Goal: Transaction & Acquisition: Purchase product/service

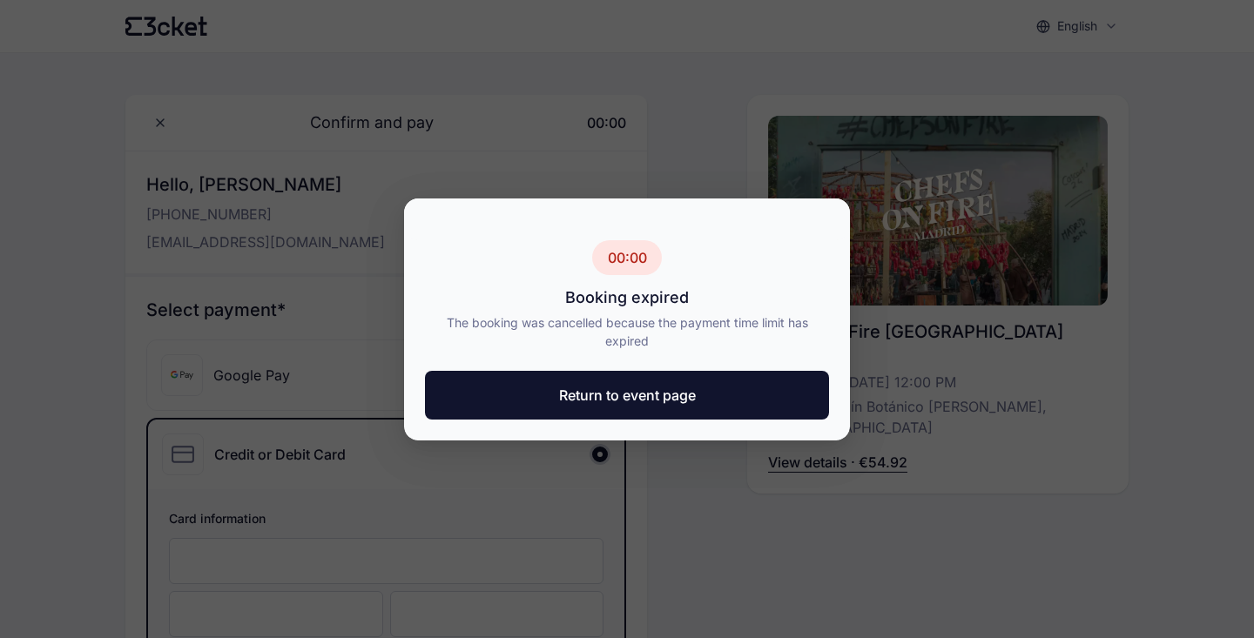
scroll to position [185, 0]
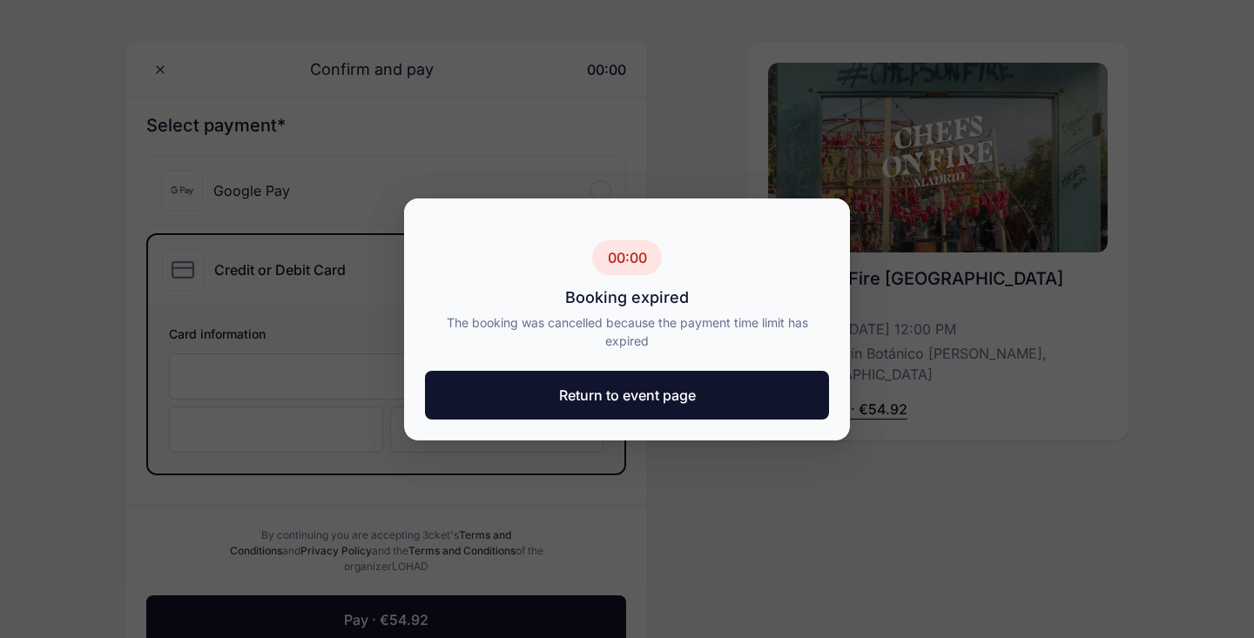
click at [658, 406] on button "Return to event page" at bounding box center [627, 395] width 404 height 49
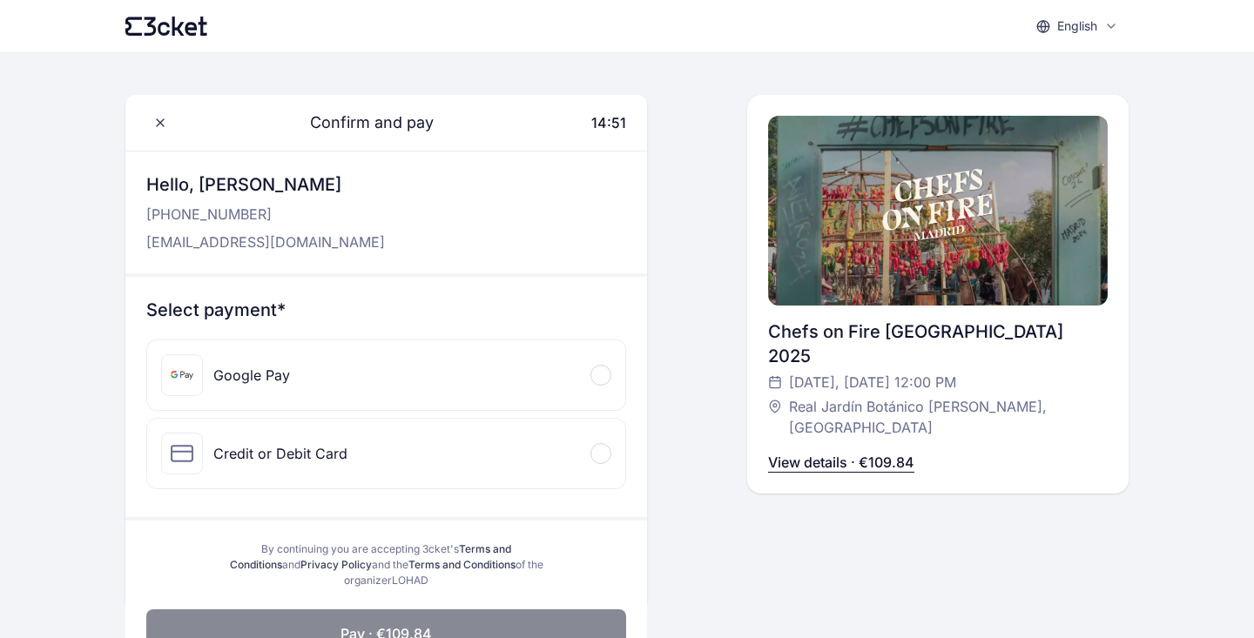
click at [490, 488] on div "Credit or Debit Card Card information" at bounding box center [386, 453] width 480 height 71
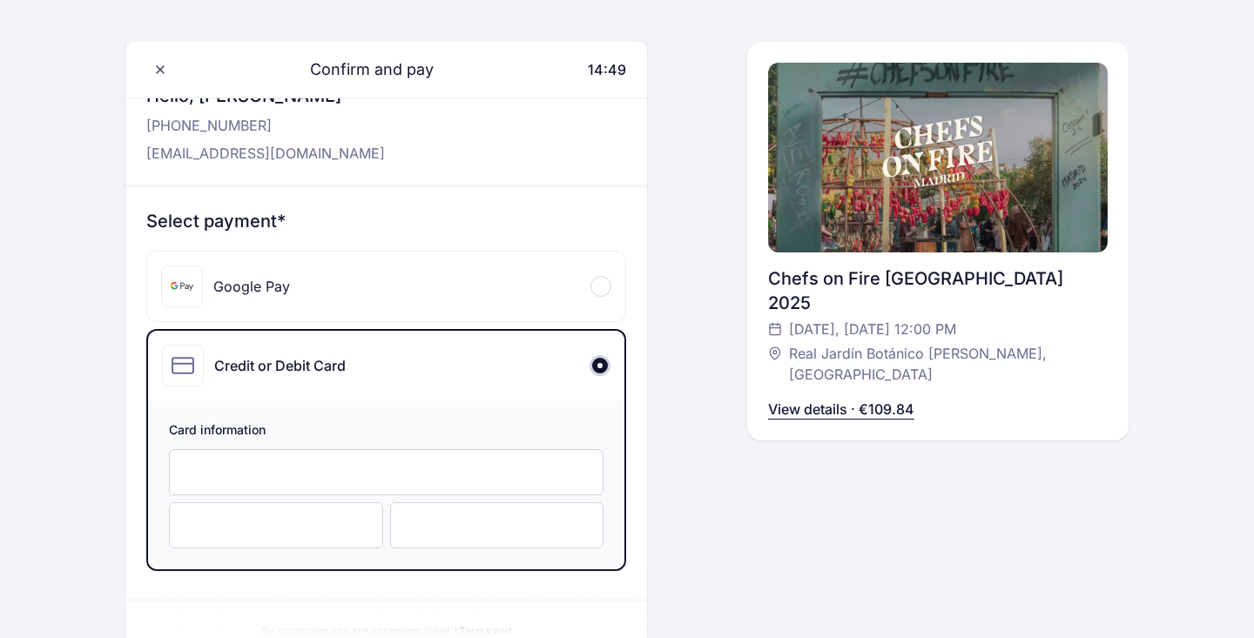
scroll to position [116, 0]
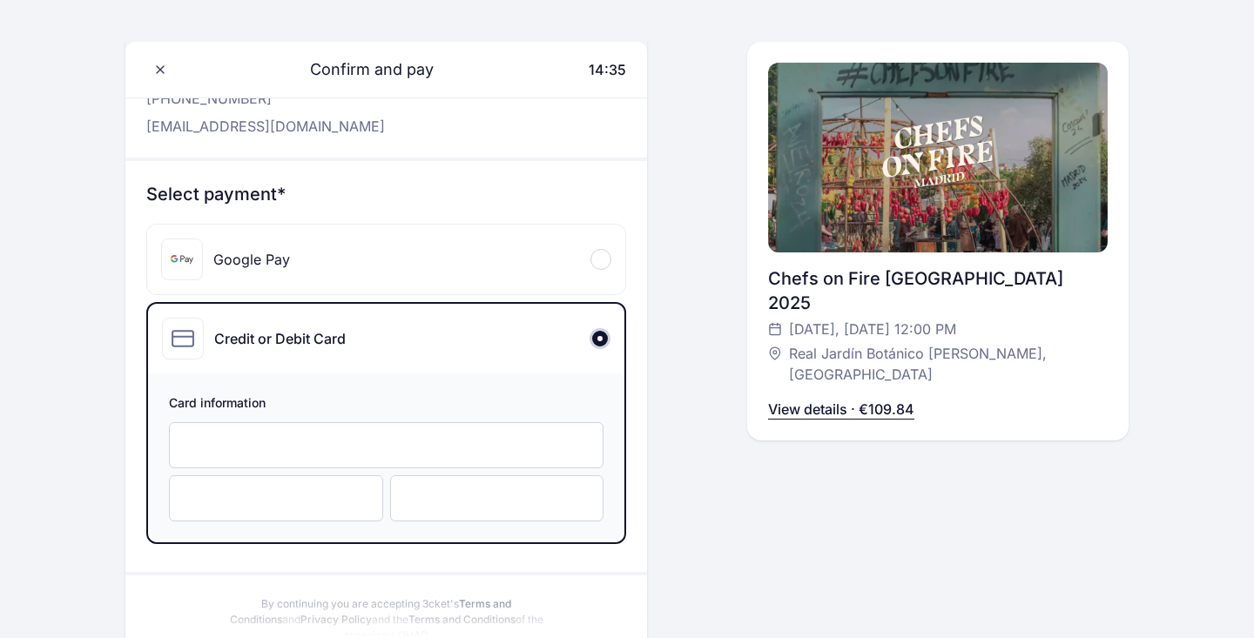
click at [314, 510] on div at bounding box center [276, 499] width 214 height 46
click at [430, 517] on div at bounding box center [497, 499] width 214 height 46
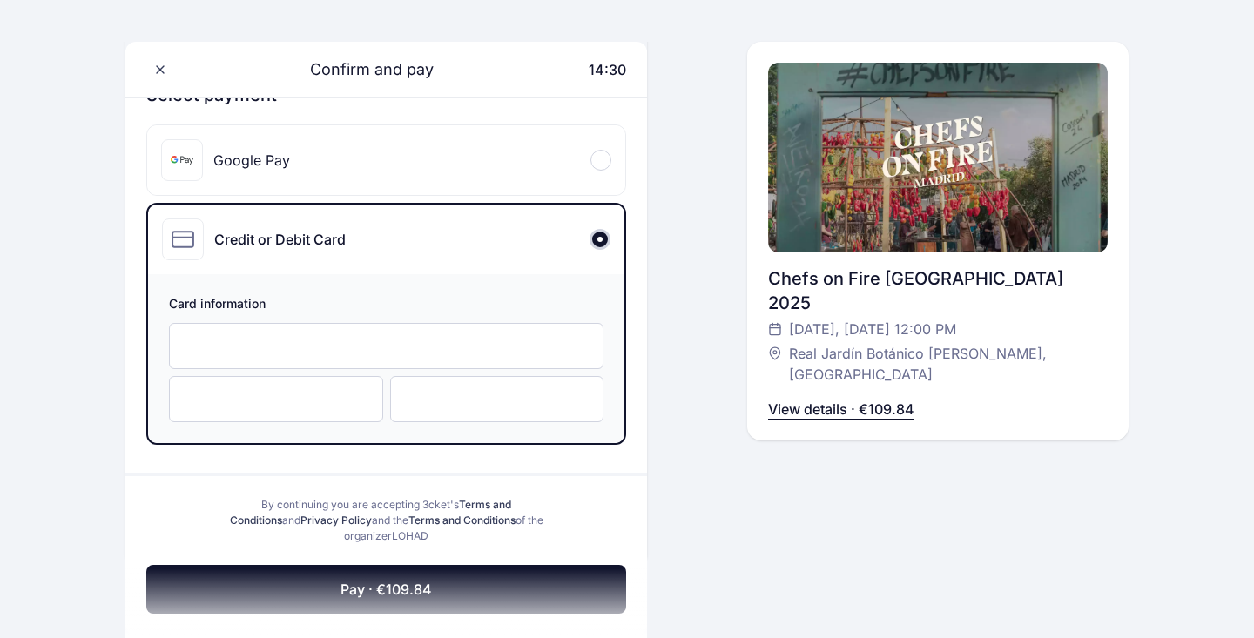
scroll to position [252, 0]
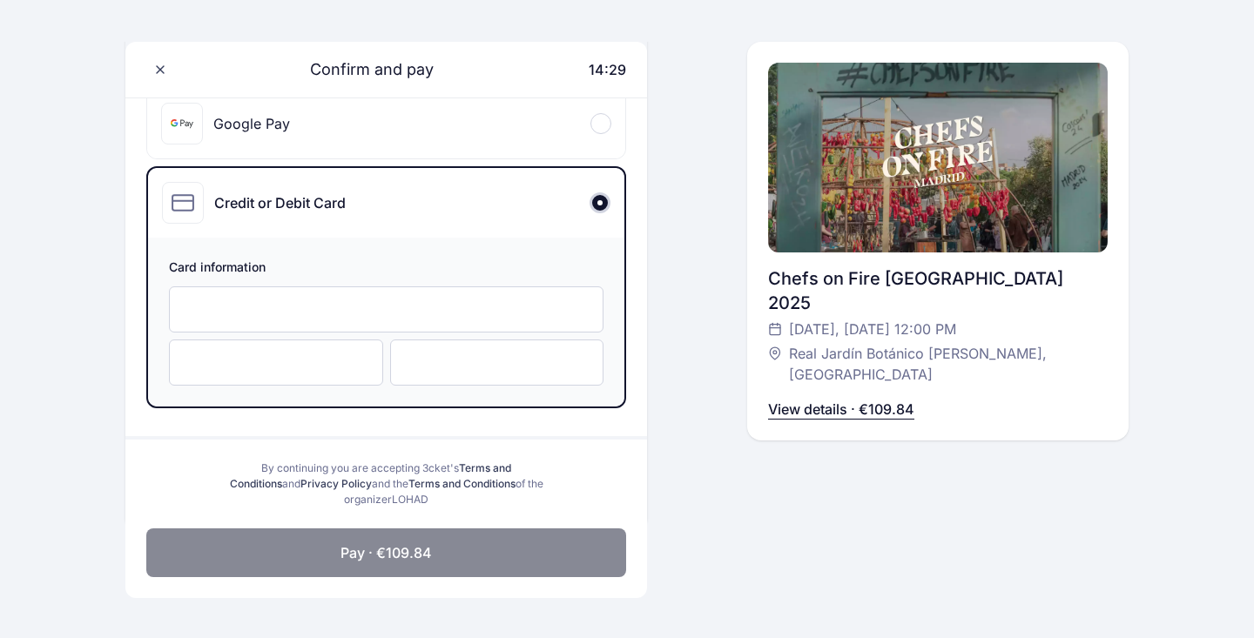
click at [442, 550] on button "Pay · €109.84" at bounding box center [386, 553] width 480 height 49
click at [384, 561] on span "Pay · €109.84" at bounding box center [386, 553] width 91 height 21
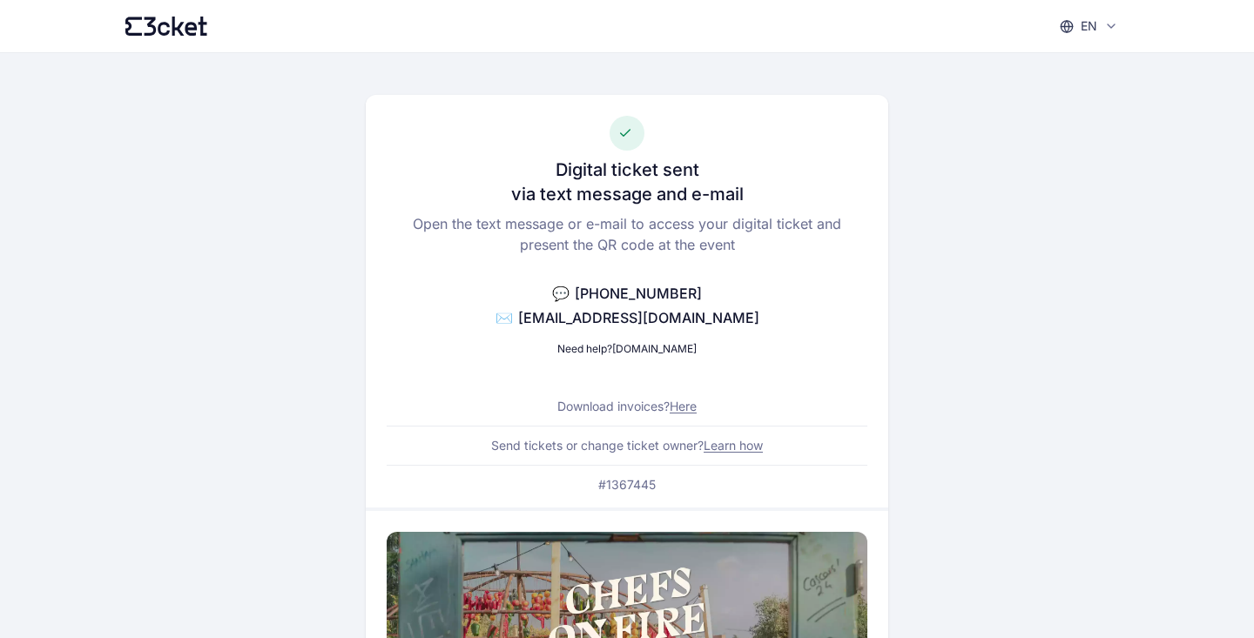
click at [720, 445] on link "Learn how" at bounding box center [733, 445] width 59 height 15
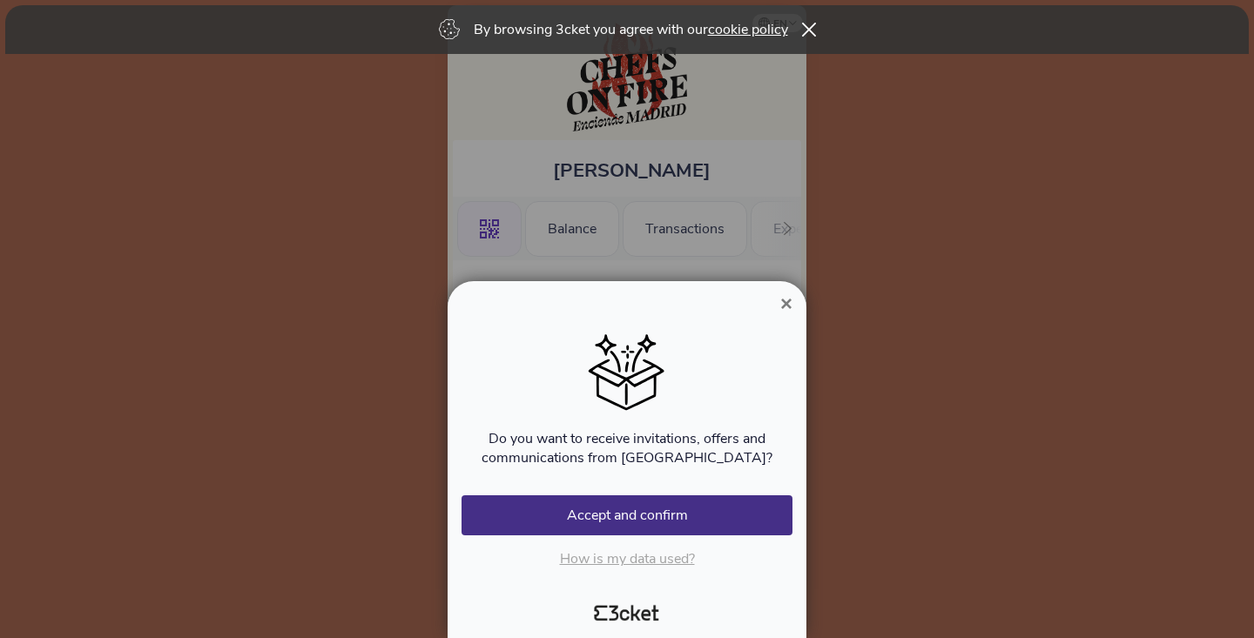
click at [787, 305] on span "×" at bounding box center [786, 304] width 12 height 24
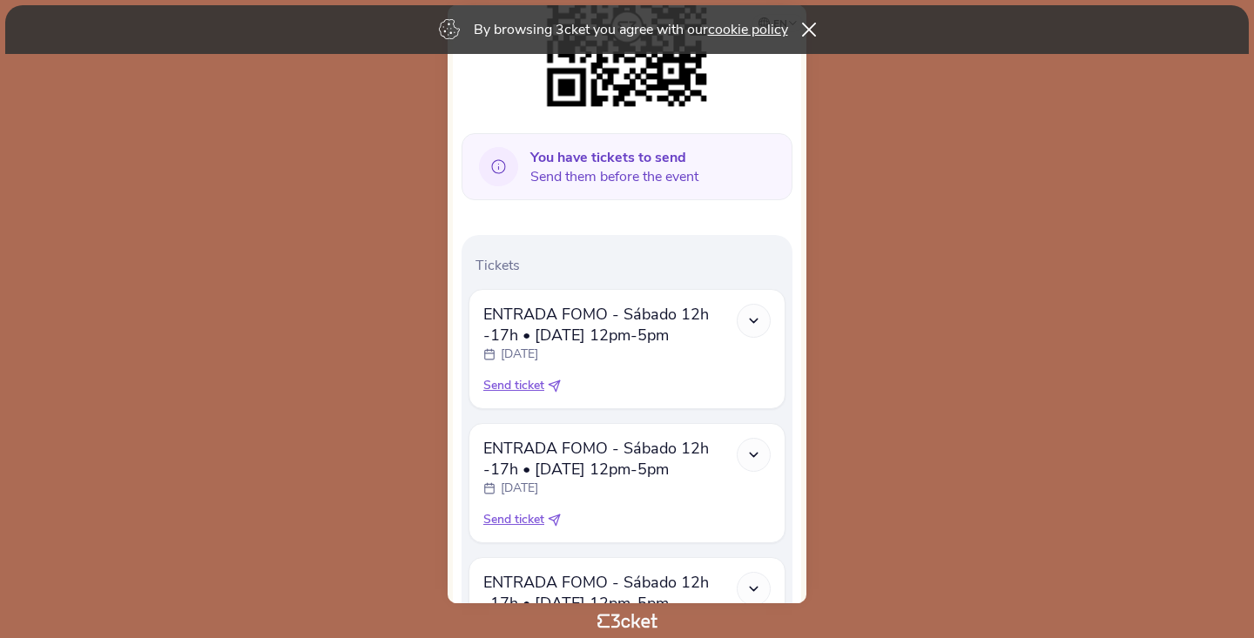
scroll to position [339, 0]
click at [811, 29] on icon at bounding box center [809, 30] width 14 height 14
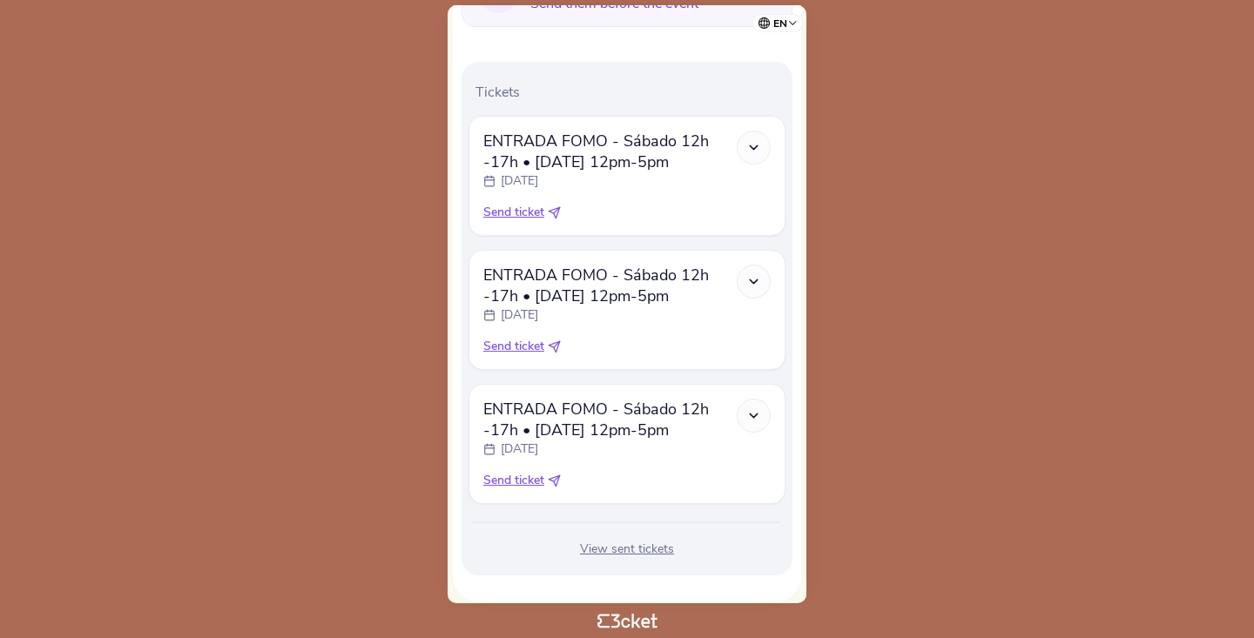
scroll to position [516, 0]
click at [528, 347] on span "Send ticket" at bounding box center [513, 343] width 61 height 17
select select "34"
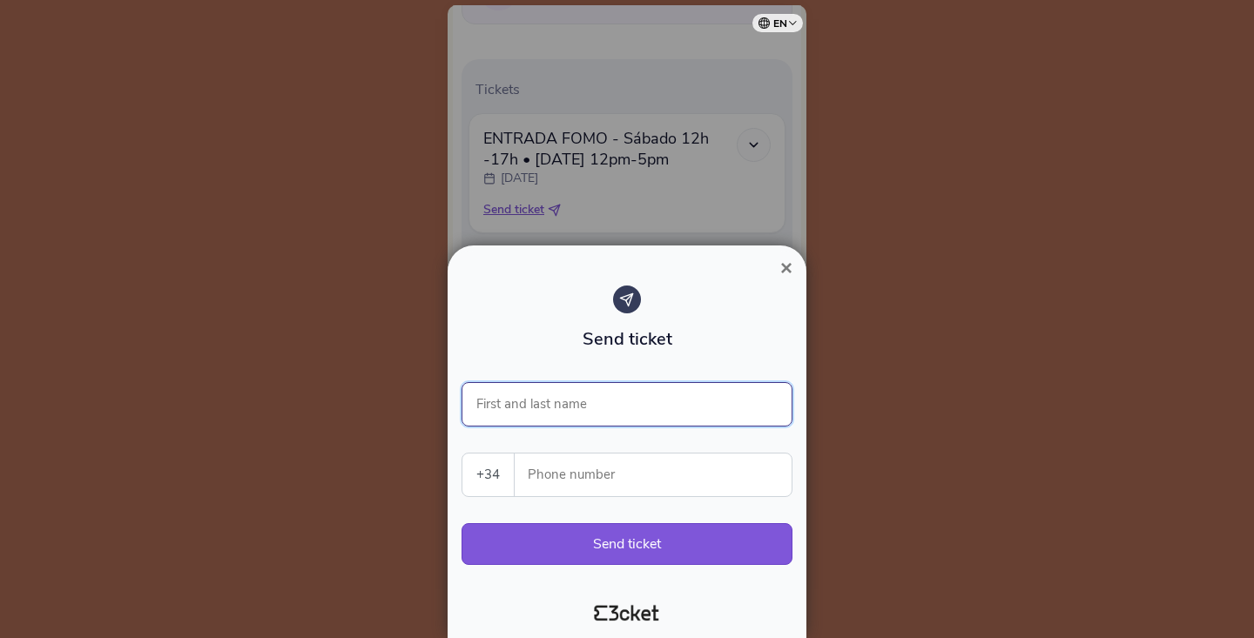
click at [576, 398] on input "First and last name" at bounding box center [627, 404] width 331 height 44
type input "Otto Hall"
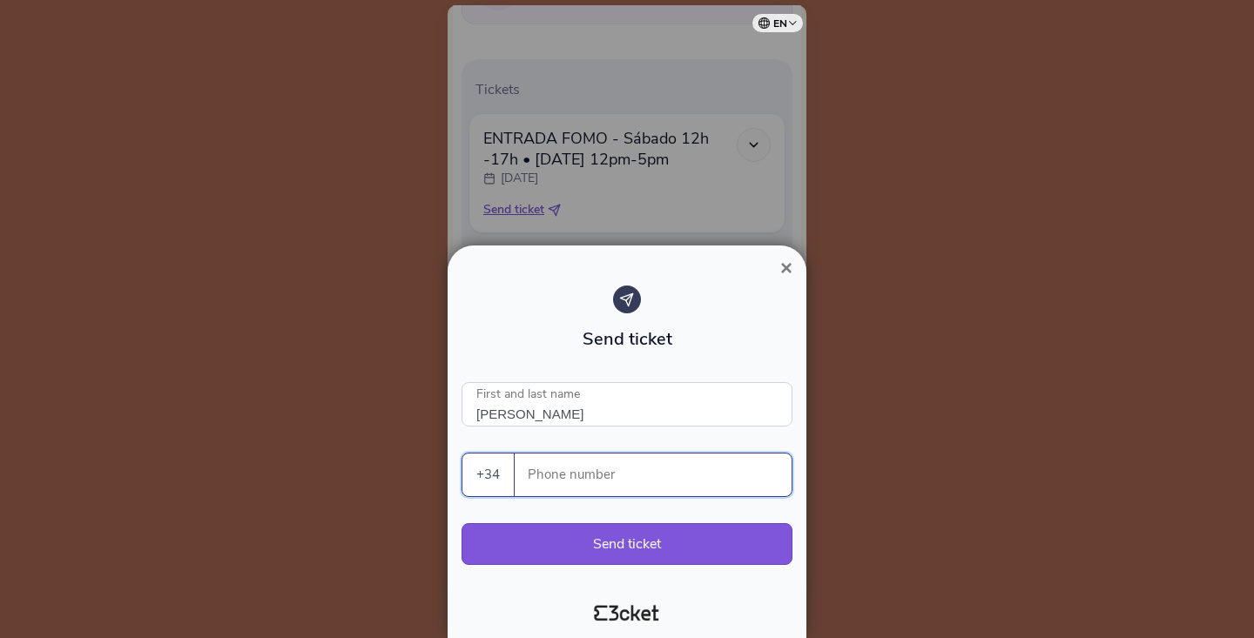
click at [611, 468] on input "Phone number" at bounding box center [660, 475] width 263 height 43
click at [582, 478] on input "619216573" at bounding box center [660, 475] width 263 height 43
type input "619216573"
click at [591, 529] on button "Send ticket" at bounding box center [627, 544] width 331 height 42
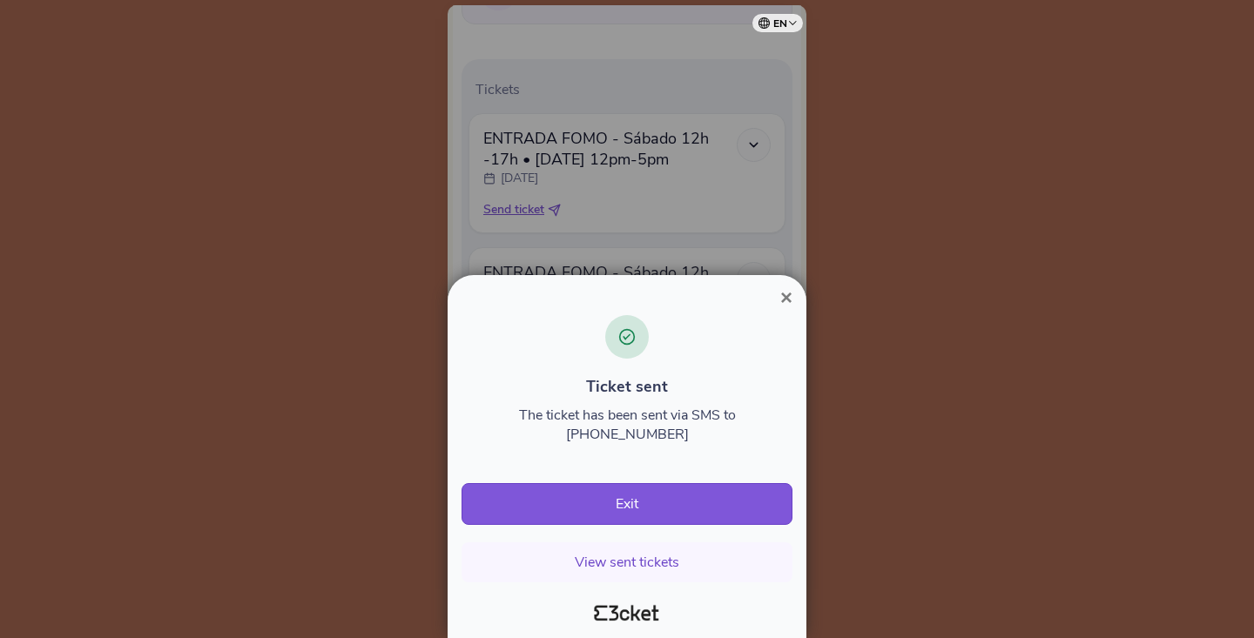
click at [786, 309] on span "×" at bounding box center [786, 298] width 12 height 24
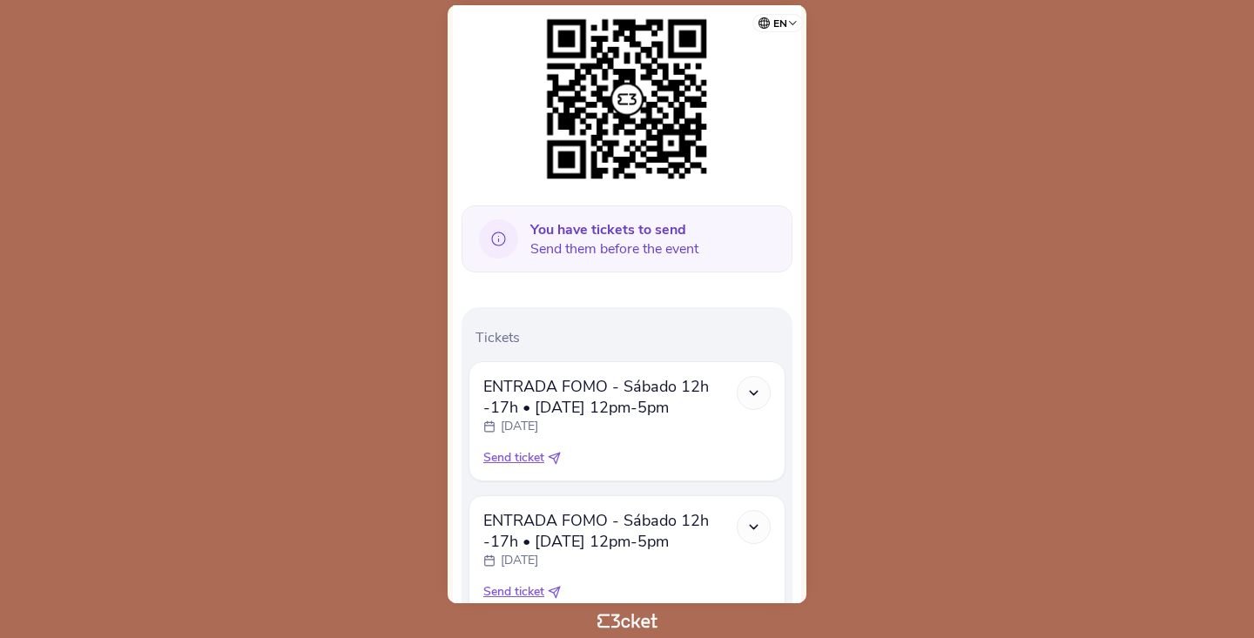
scroll to position [395, 0]
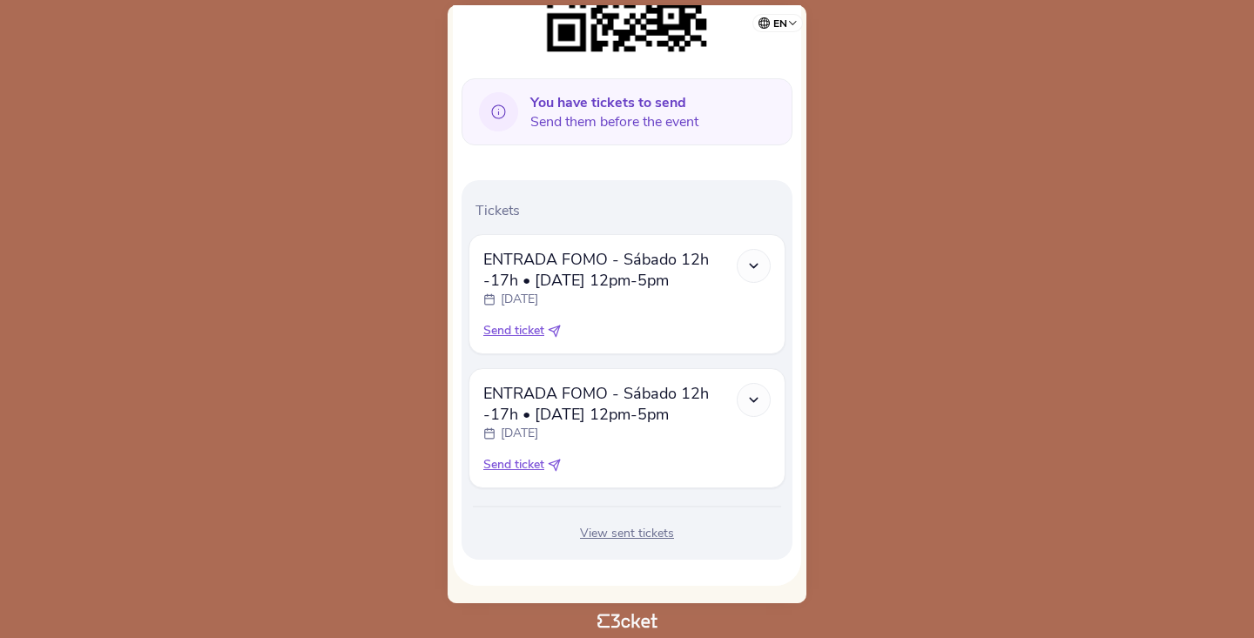
click at [753, 398] on icon at bounding box center [753, 400] width 15 height 15
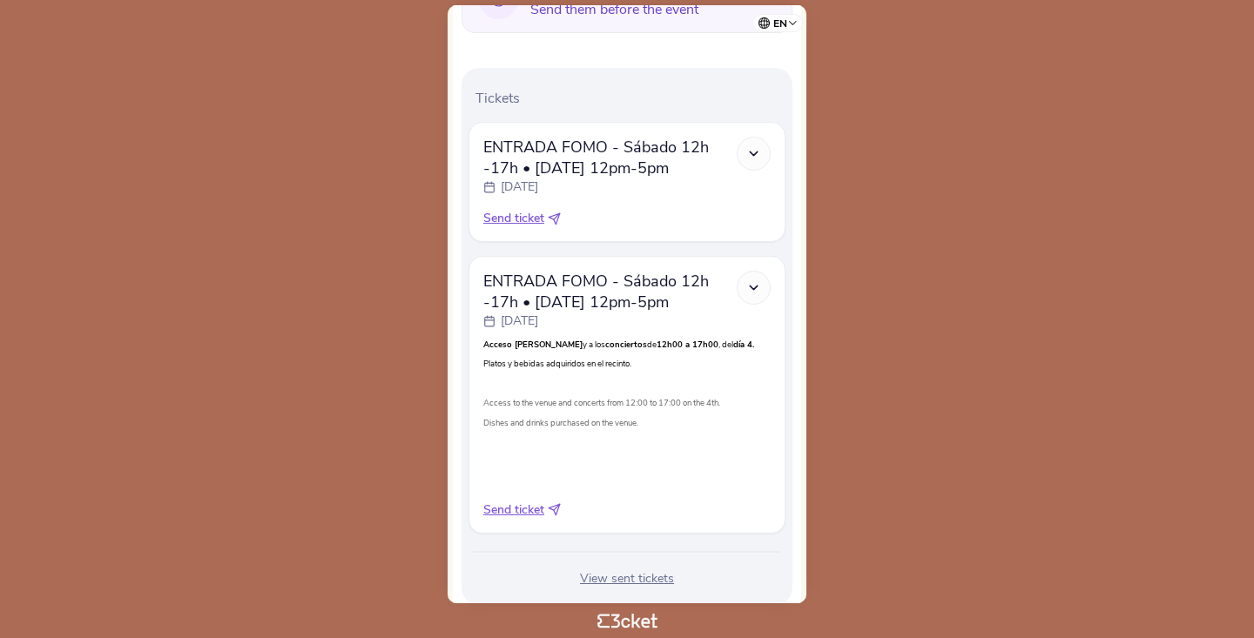
scroll to position [553, 0]
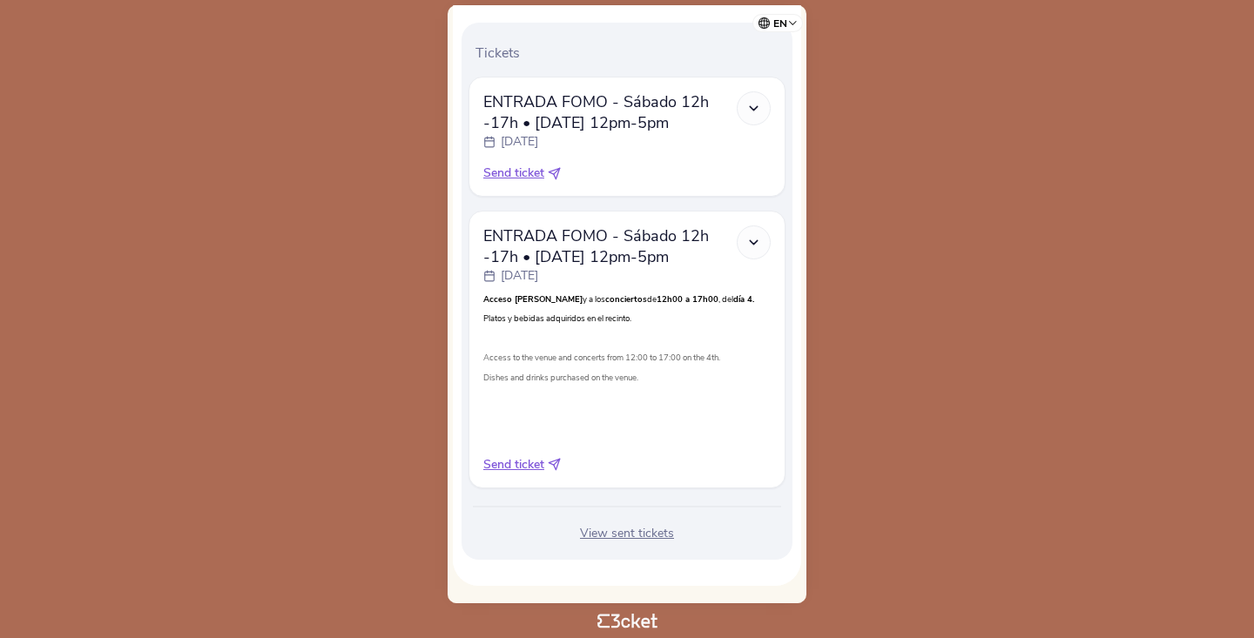
click at [530, 465] on span "Send ticket" at bounding box center [513, 464] width 61 height 17
select select "34"
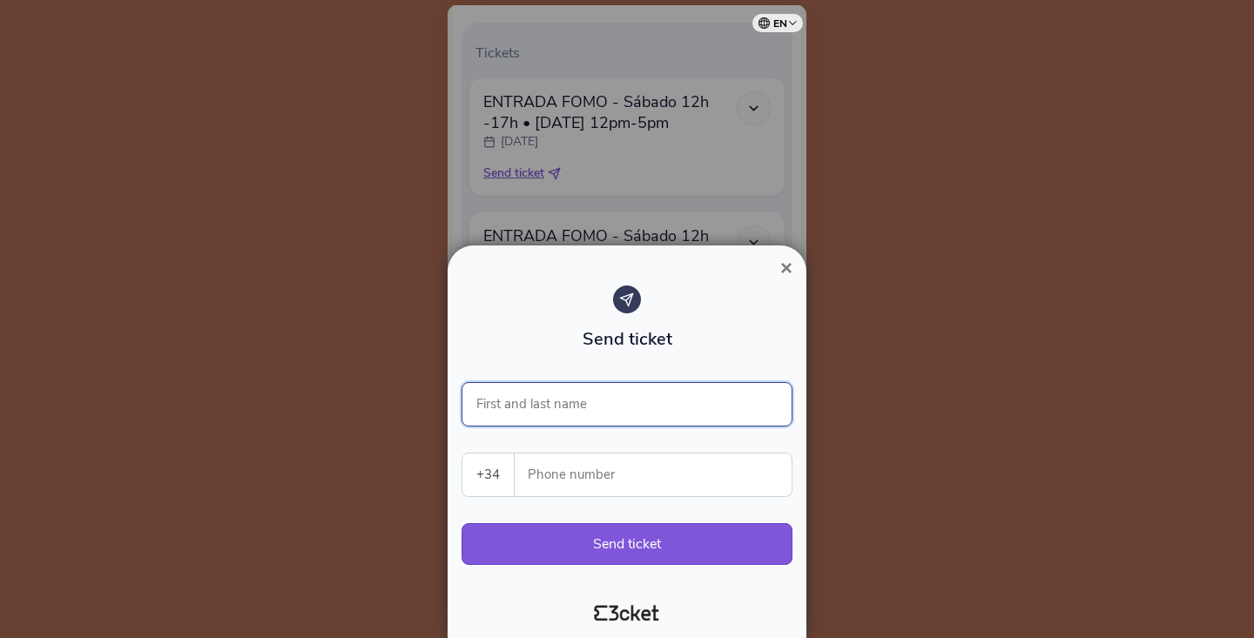
click at [537, 401] on input "First and last name" at bounding box center [627, 404] width 331 height 44
type input "Otto Hall"
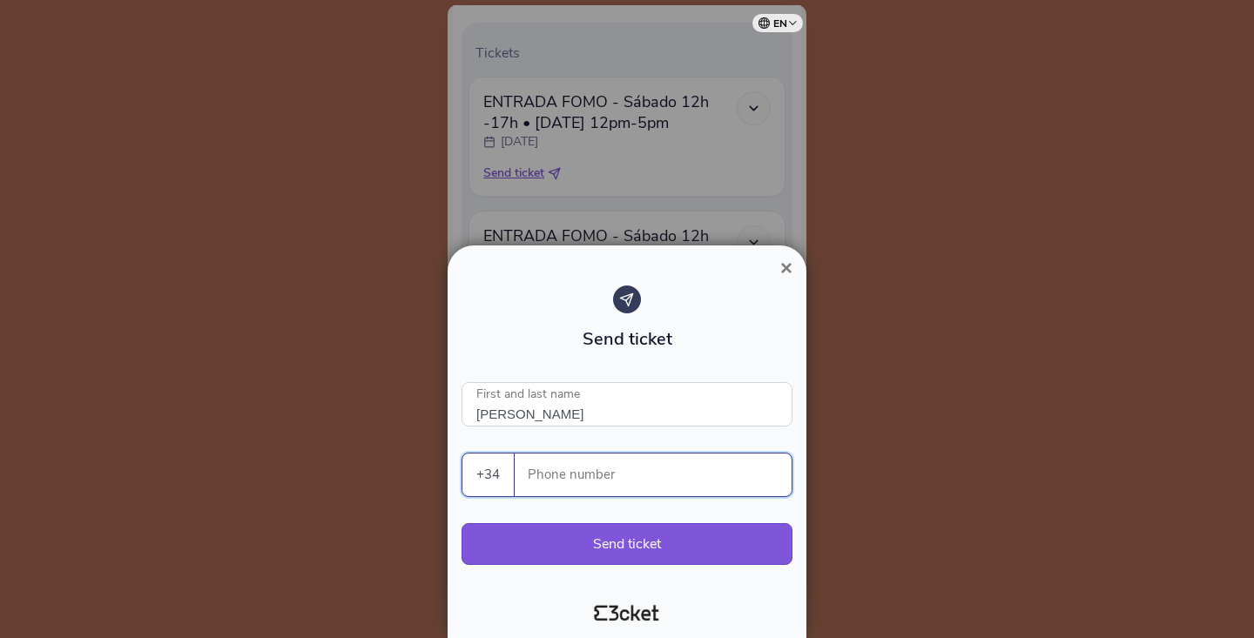
paste input "619216573"
type input "619216573"
click at [533, 408] on input "Otto Hall" at bounding box center [627, 404] width 331 height 44
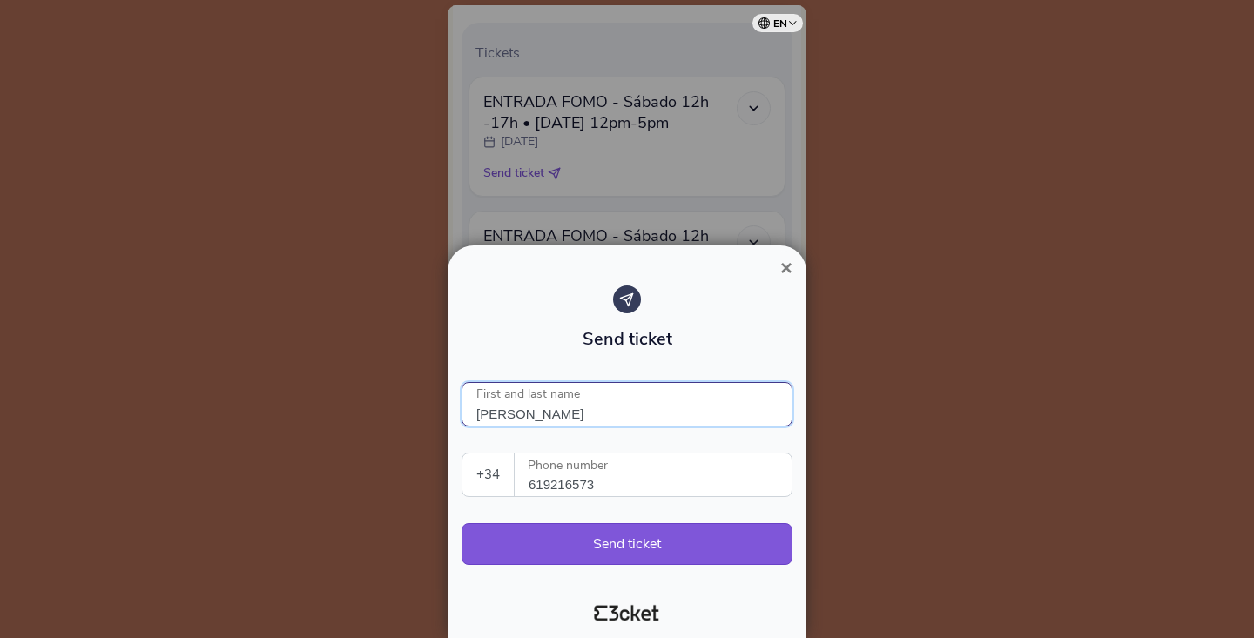
click at [533, 408] on input "Otto Hall" at bounding box center [627, 404] width 331 height 44
type input "Francesca Messa"
click at [641, 543] on button "Send ticket" at bounding box center [627, 544] width 331 height 42
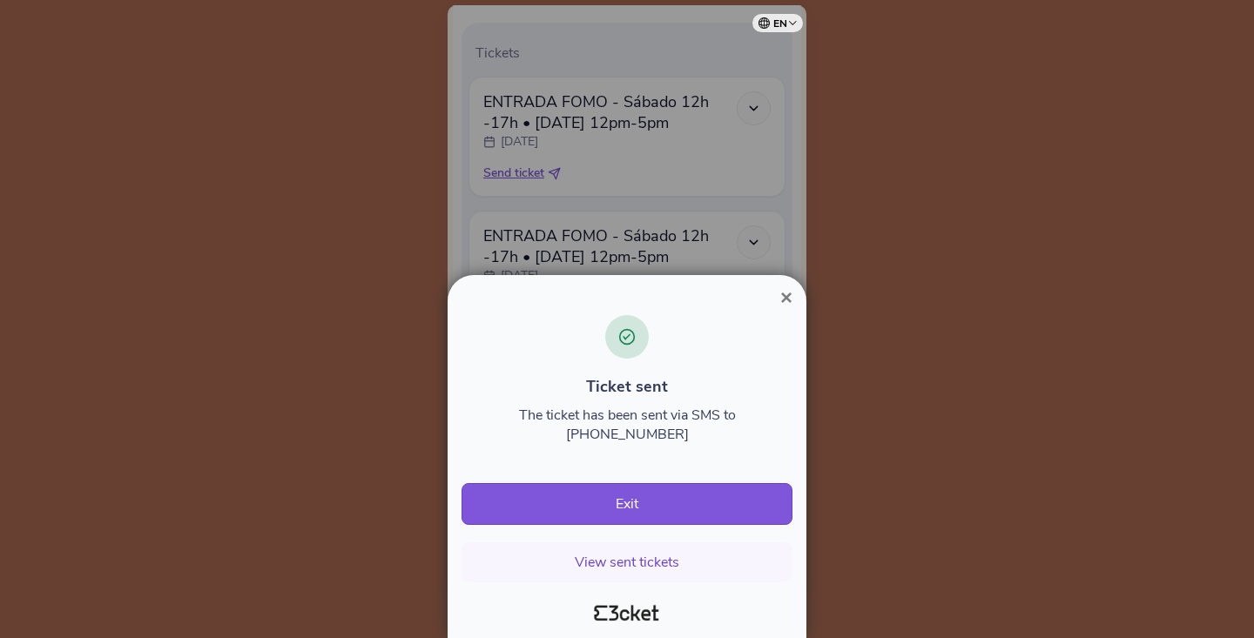
click at [791, 309] on span "×" at bounding box center [786, 298] width 12 height 24
